Goal: Task Accomplishment & Management: Use online tool/utility

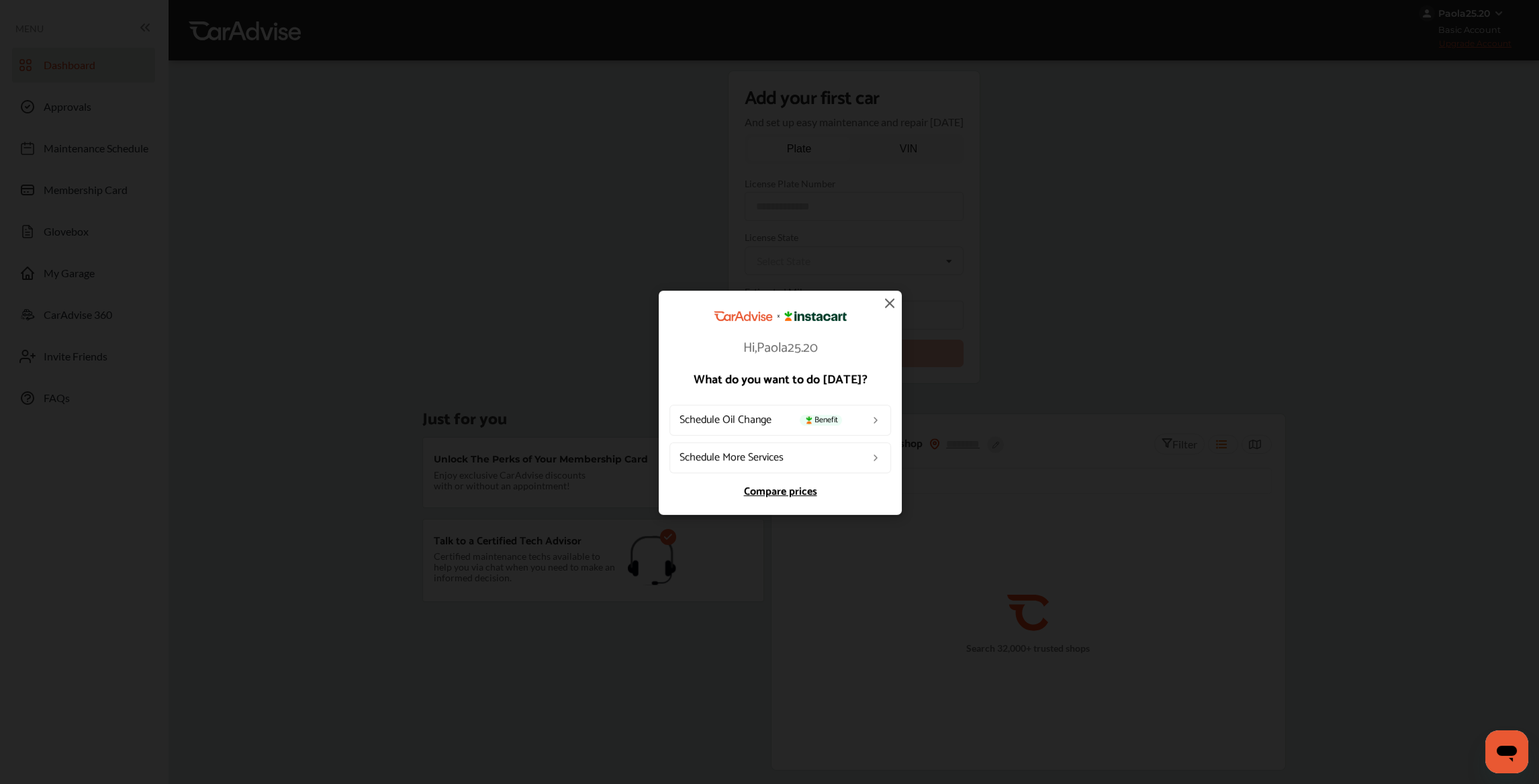
click at [795, 457] on link "Schedule More Services" at bounding box center [780, 457] width 222 height 30
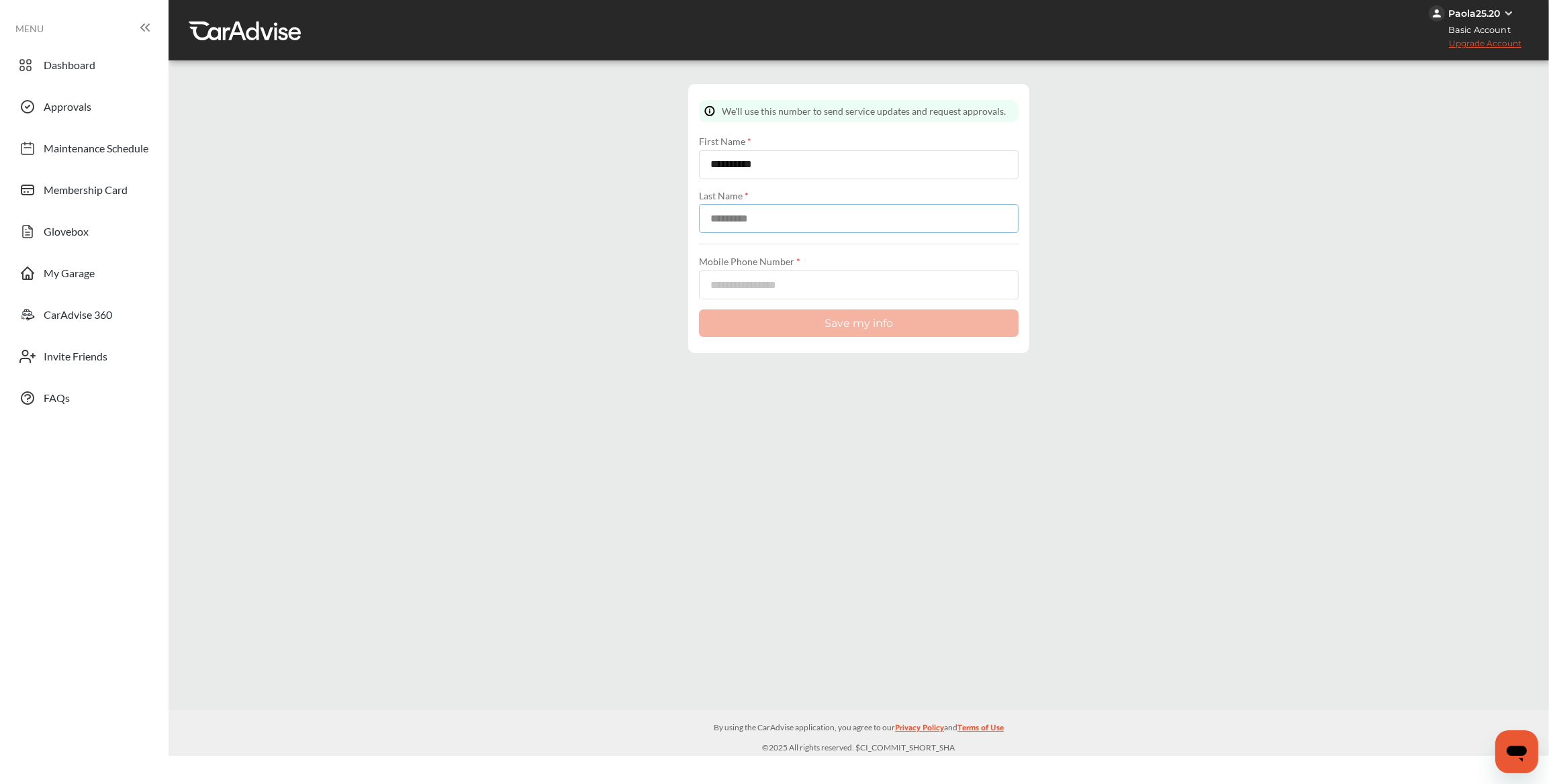
click at [748, 218] on input at bounding box center [859, 218] width 319 height 29
type input "*******"
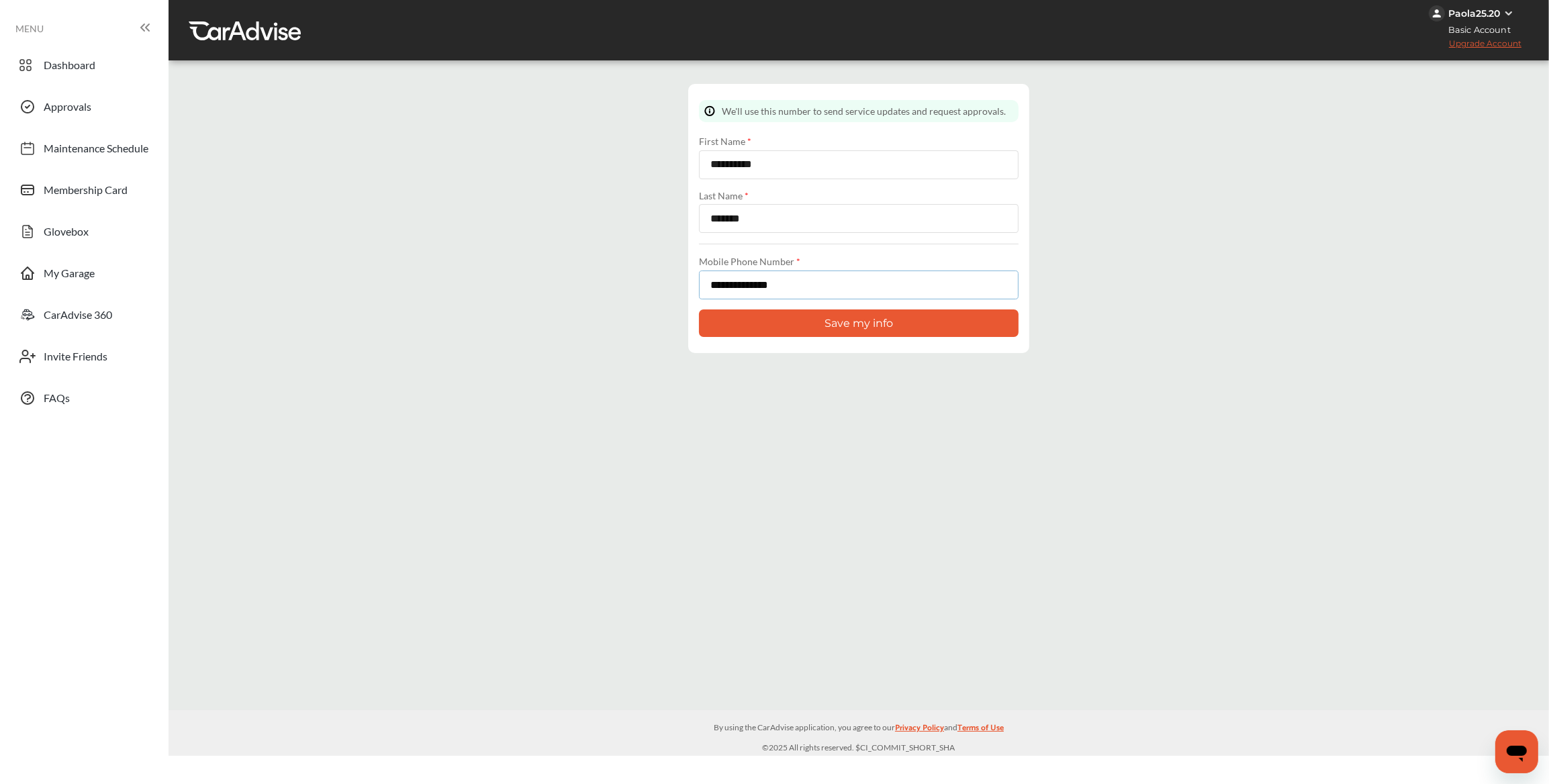
type input "**********"
click at [833, 318] on button "Save my info" at bounding box center [859, 323] width 319 height 28
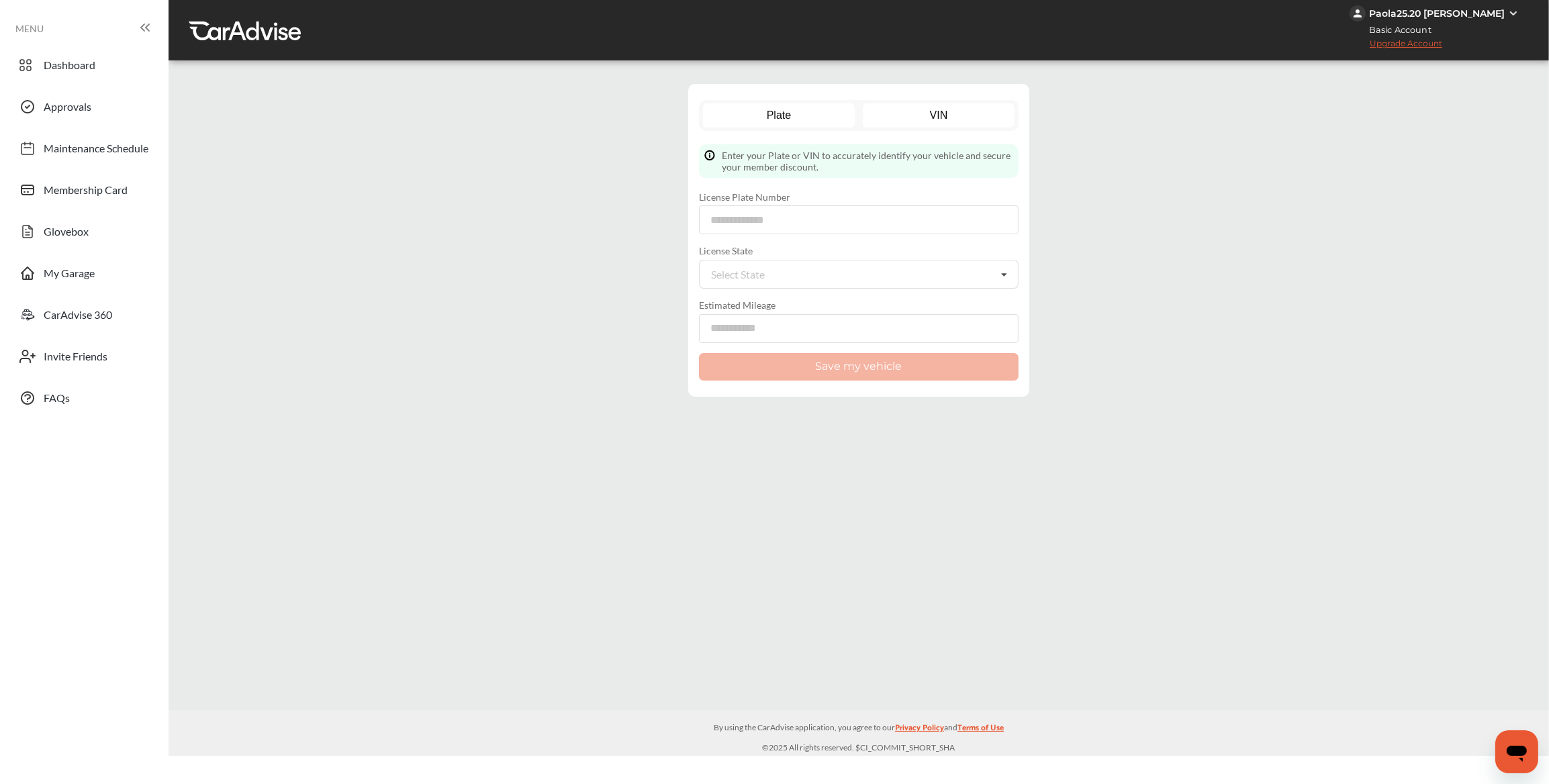
click at [926, 117] on link "VIN" at bounding box center [939, 115] width 153 height 24
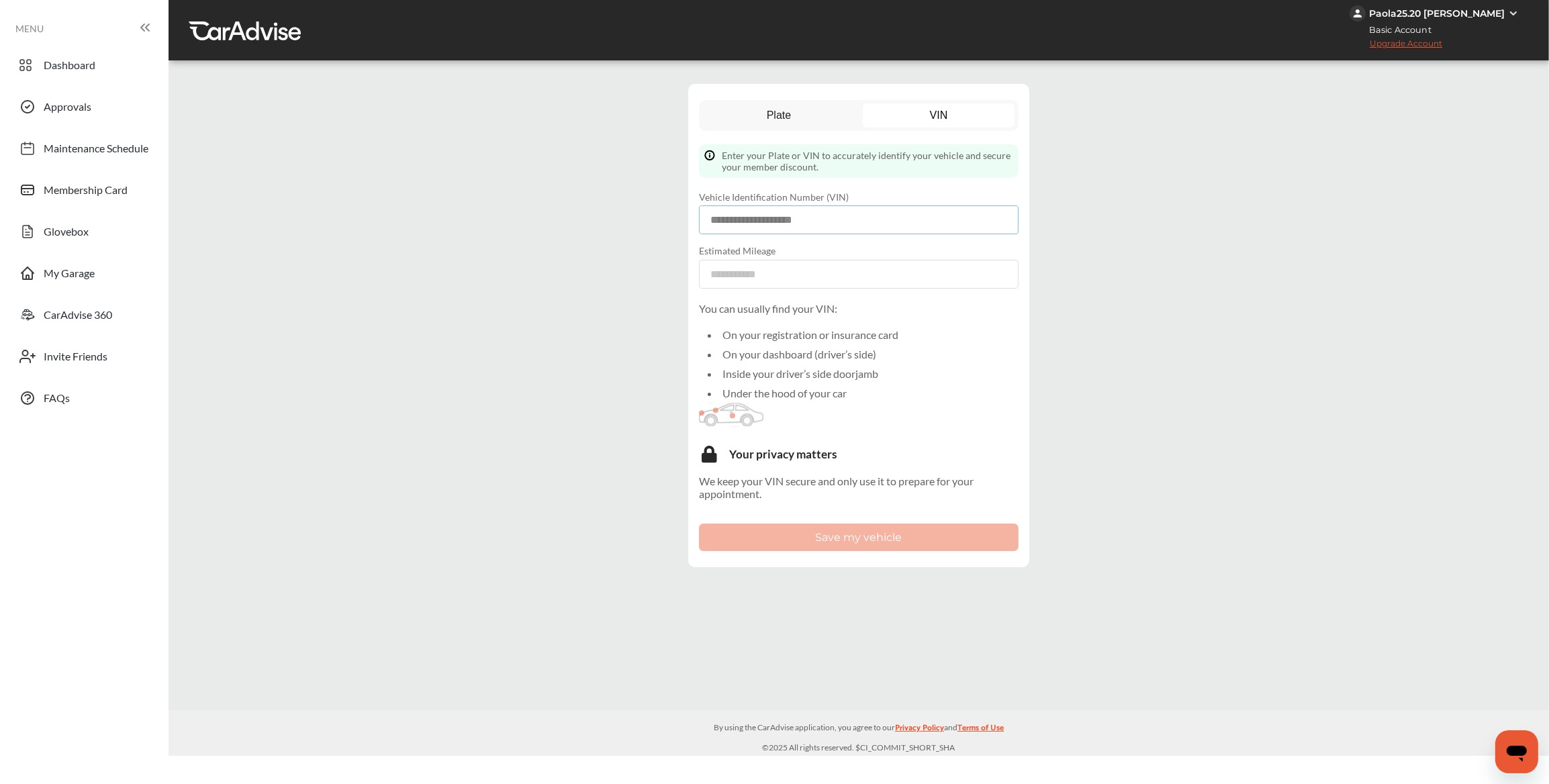
click at [760, 224] on input at bounding box center [859, 220] width 319 height 29
click at [802, 218] on input at bounding box center [859, 220] width 319 height 29
type input "**********"
click at [749, 275] on input "number" at bounding box center [859, 274] width 319 height 29
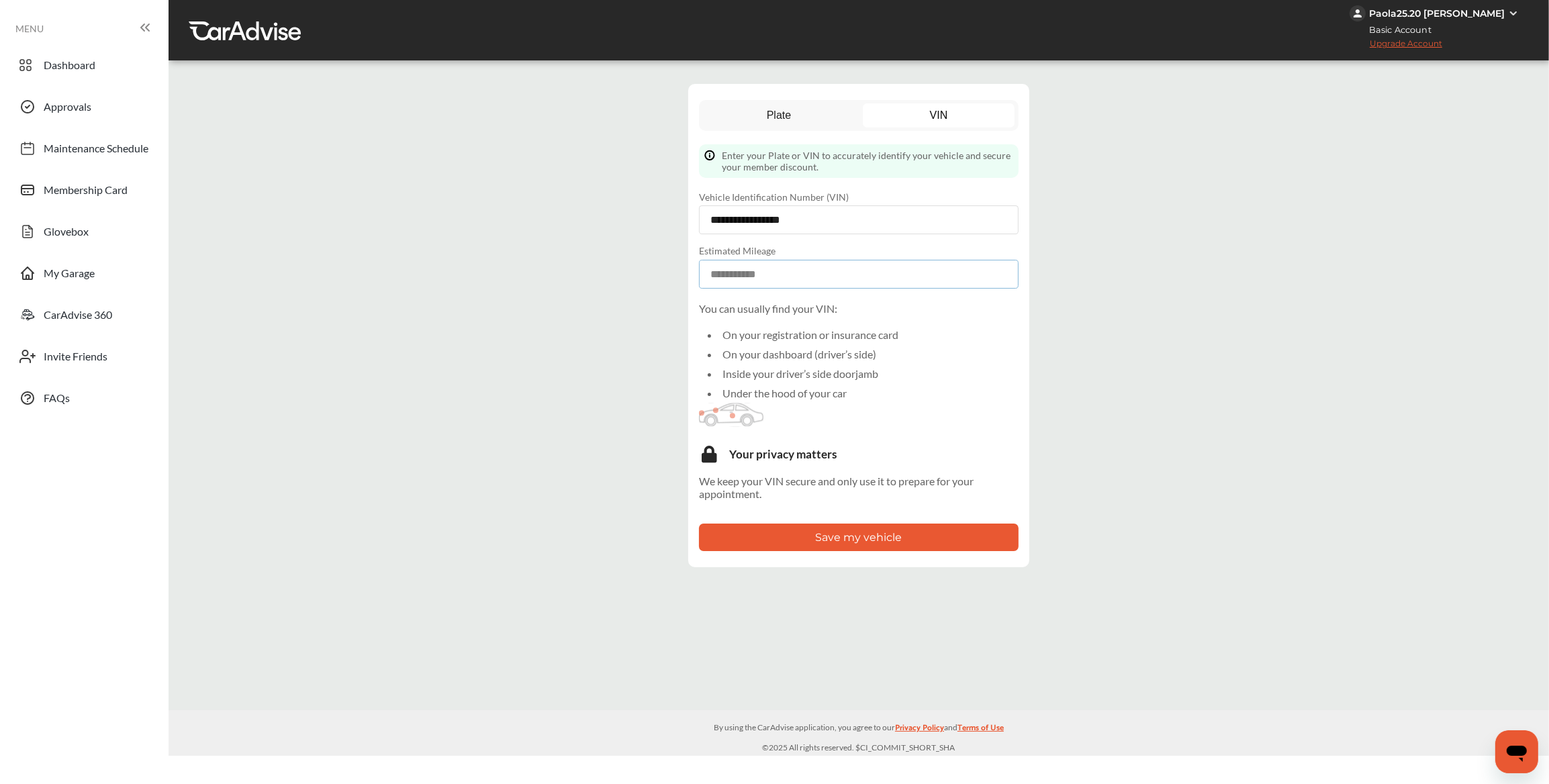
type input "*****"
click at [875, 541] on button "Save my vehicle" at bounding box center [859, 536] width 319 height 28
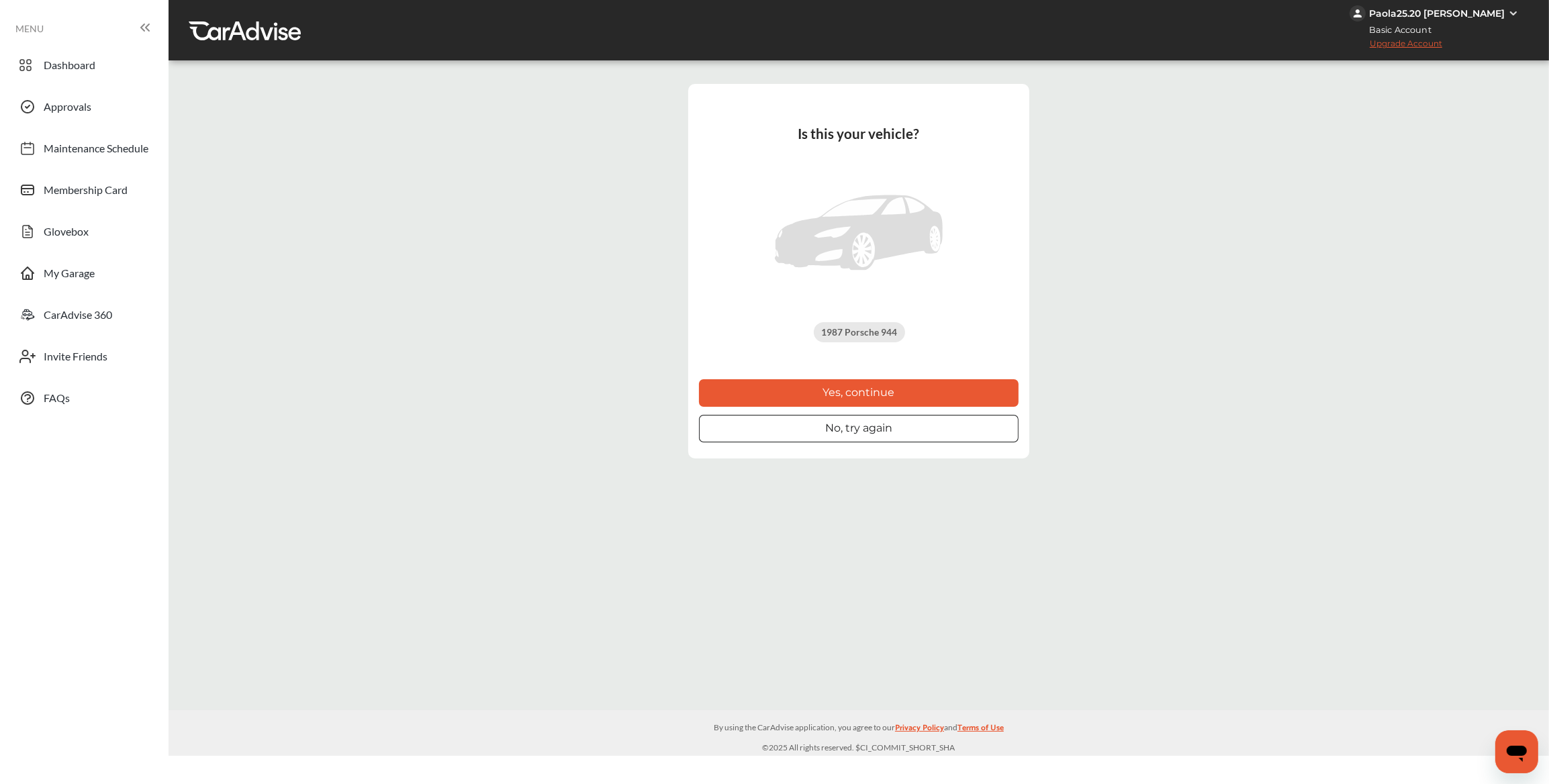
click at [881, 390] on button "Yes, continue" at bounding box center [859, 393] width 319 height 28
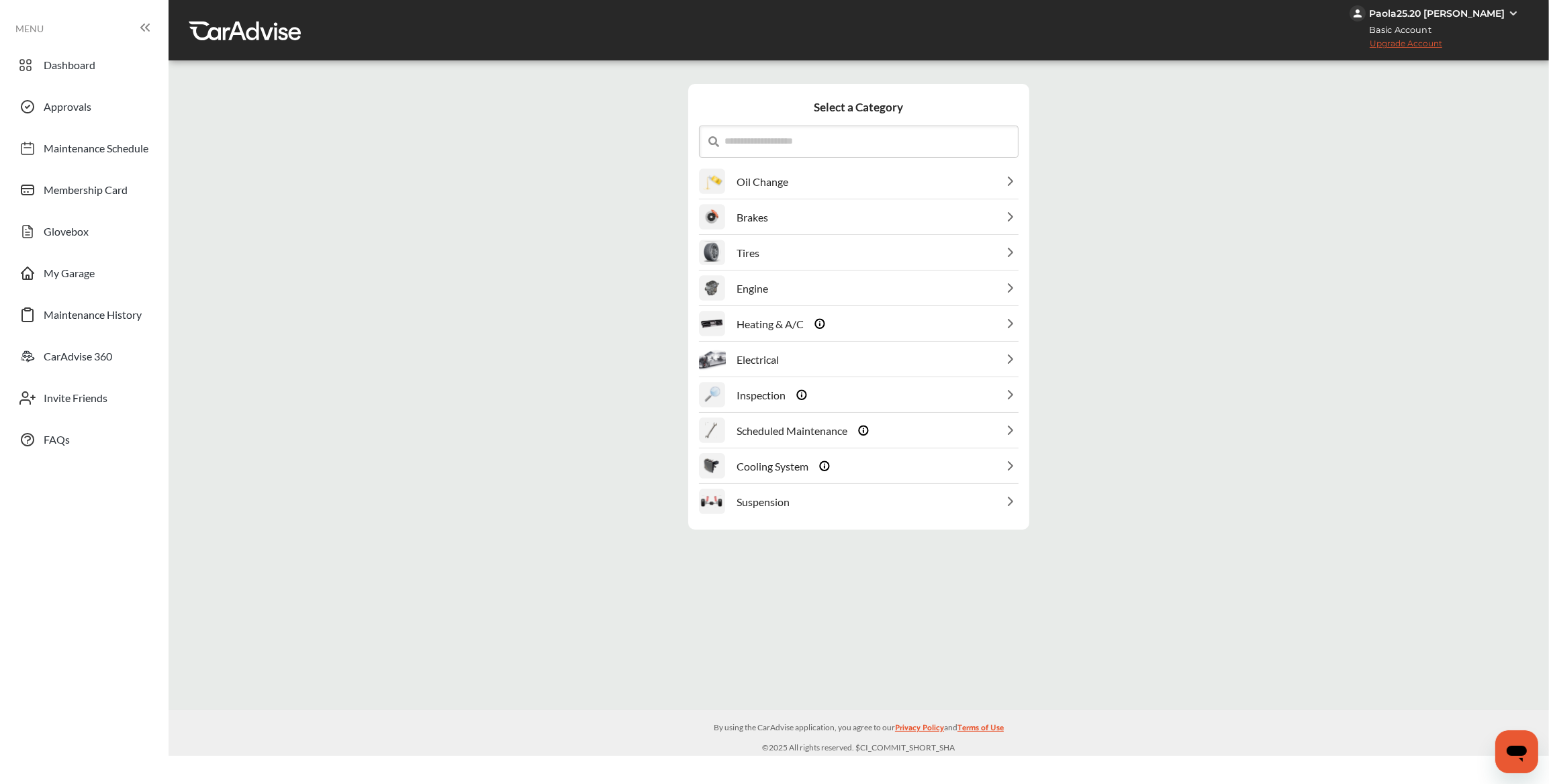
click at [870, 212] on div "Brakes" at bounding box center [859, 217] width 319 height 34
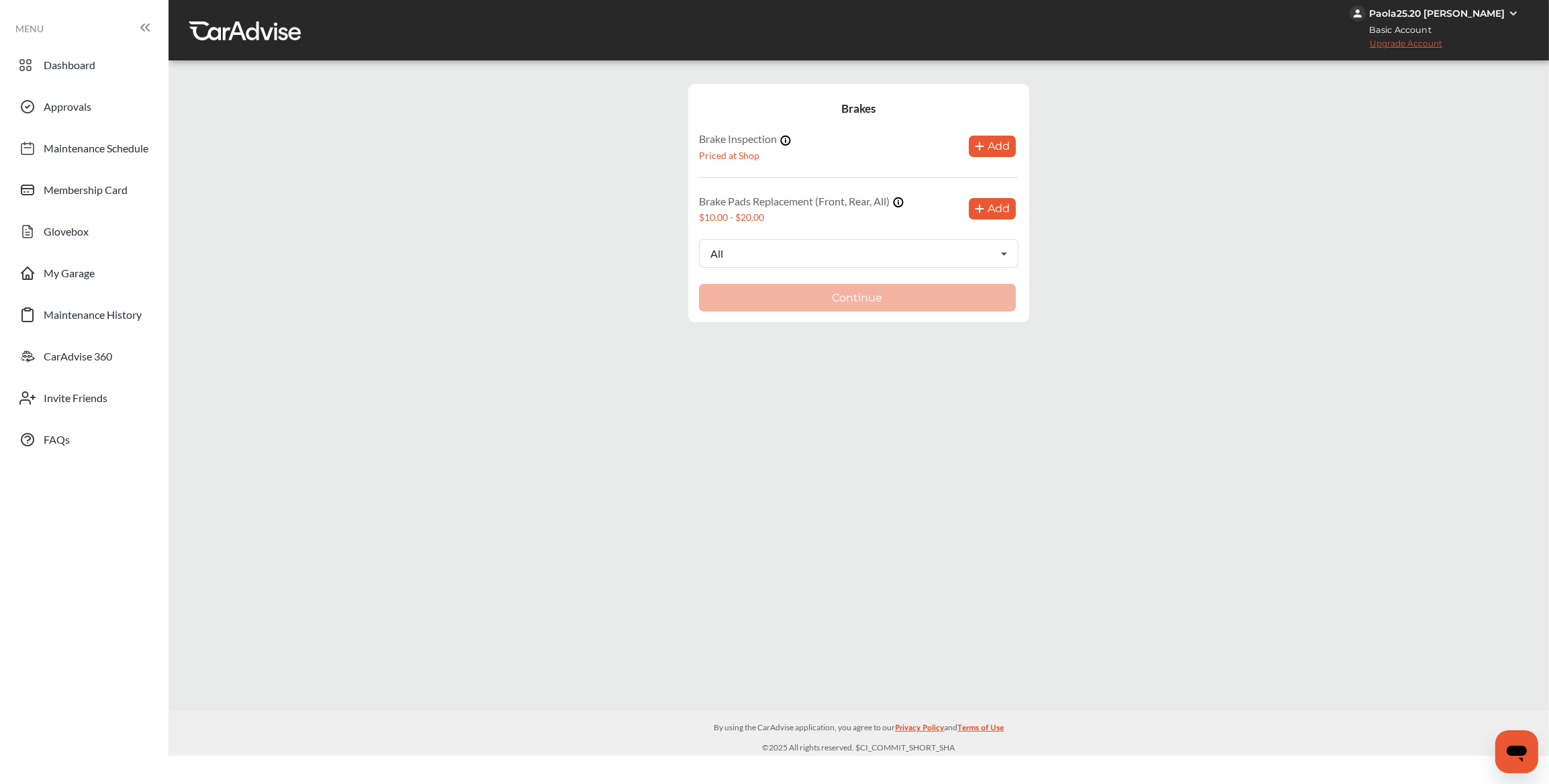
click at [987, 143] on button "Add" at bounding box center [992, 146] width 47 height 22
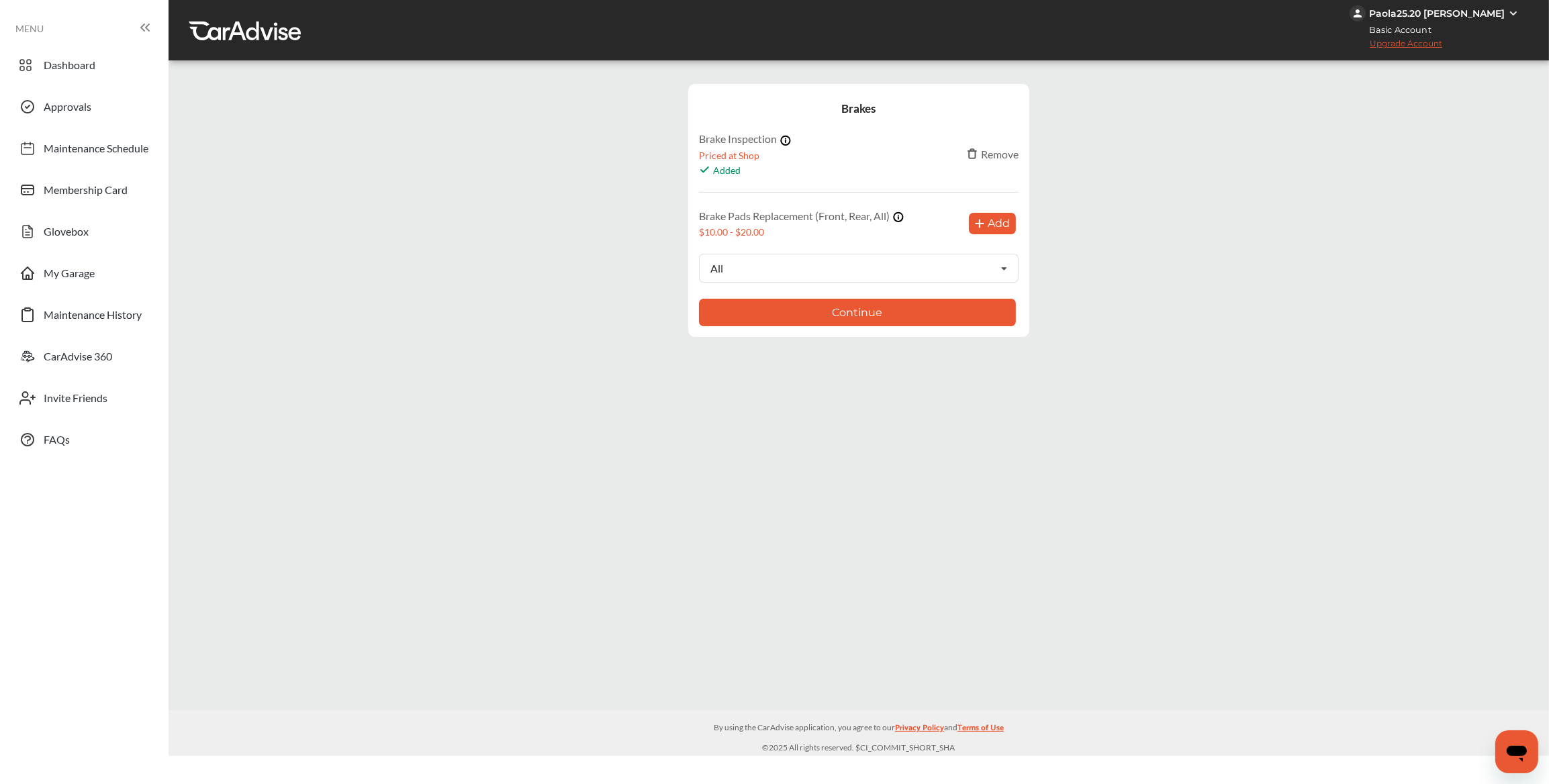
click at [889, 308] on button "Continue" at bounding box center [857, 312] width 317 height 28
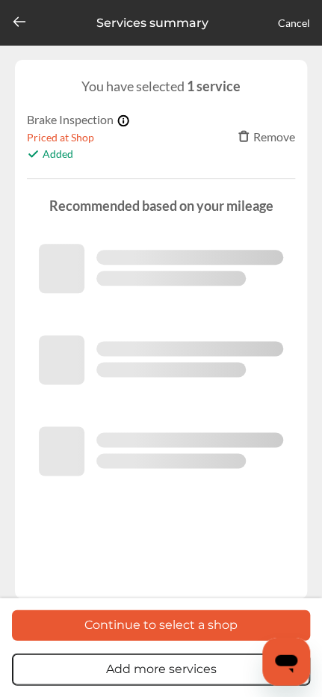
click at [24, 16] on icon at bounding box center [19, 21] width 15 height 15
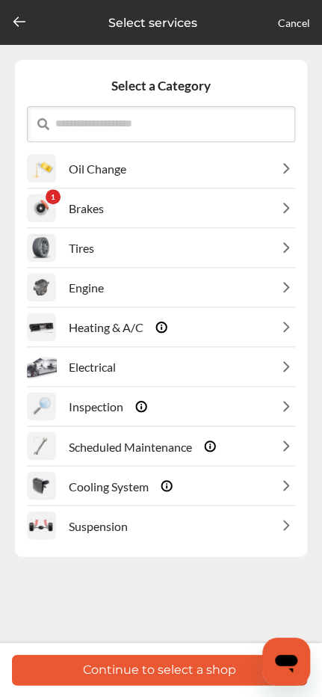
click at [173, 203] on div "1 Brakes" at bounding box center [161, 208] width 269 height 38
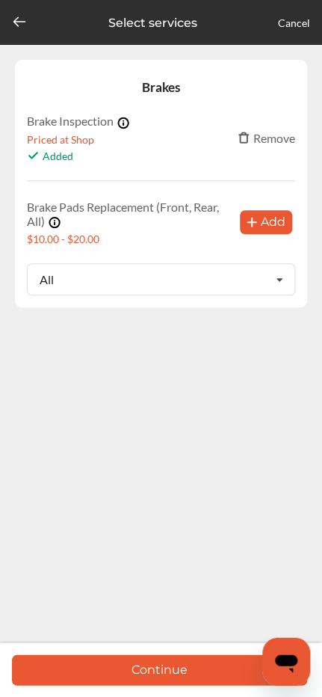
click at [266, 138] on div "Remove" at bounding box center [267, 138] width 58 height 14
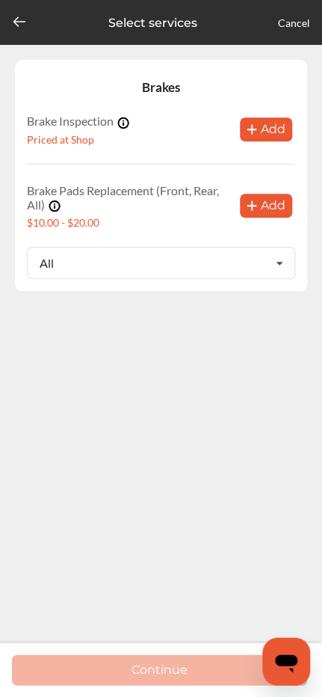
click at [275, 129] on button "Add" at bounding box center [266, 129] width 52 height 24
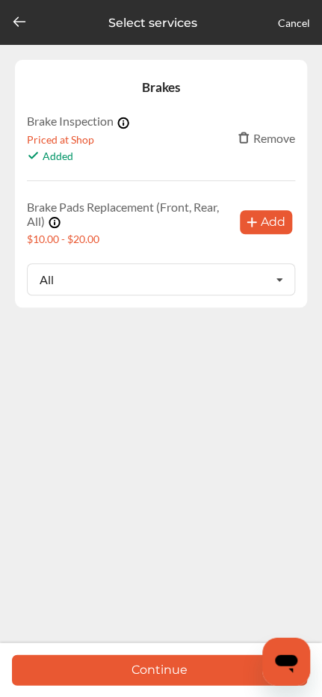
click at [265, 222] on button "Add" at bounding box center [266, 222] width 52 height 24
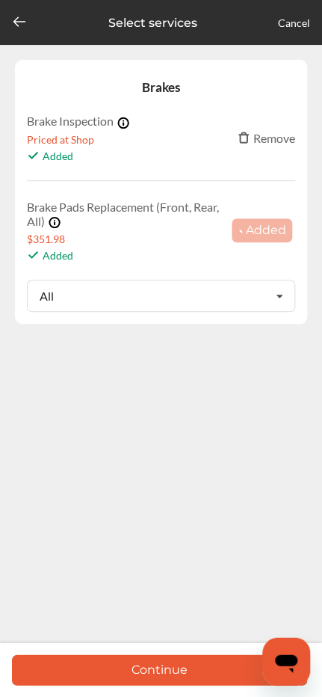
click at [180, 387] on div "Brakes Brake Inspection Priced at Shop Added Remove Brake Pads Replacement (Fro…" at bounding box center [161, 199] width 322 height 399
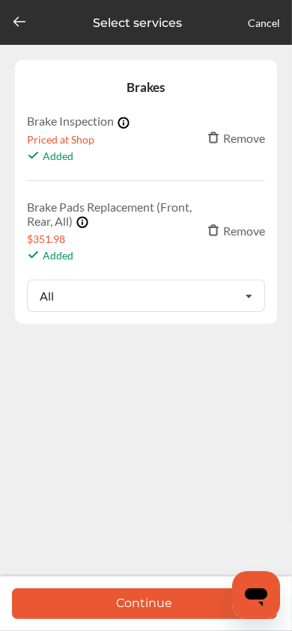
click at [131, 606] on button "Continue" at bounding box center [144, 604] width 265 height 31
